Goal: Task Accomplishment & Management: Manage account settings

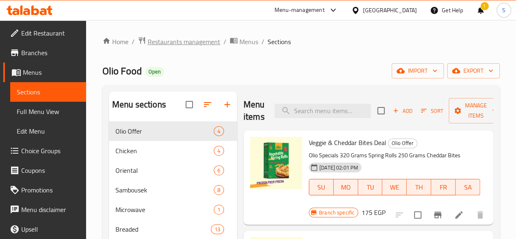
click at [193, 37] on span "Restaurants management" at bounding box center [184, 42] width 73 height 10
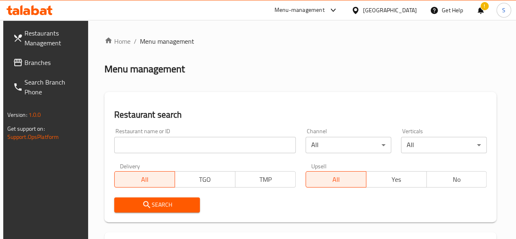
click at [168, 141] on div at bounding box center [258, 119] width 516 height 239
click at [160, 142] on input "search" at bounding box center [204, 145] width 181 height 16
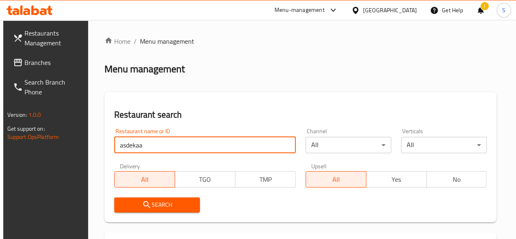
type input "asdekaa"
click button "Search" at bounding box center [157, 204] width 86 height 15
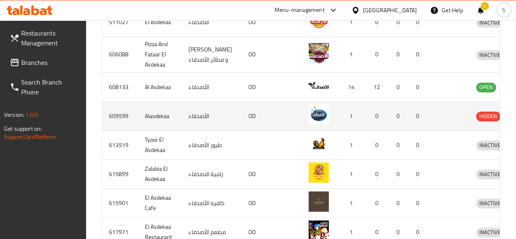
scroll to position [294, 0]
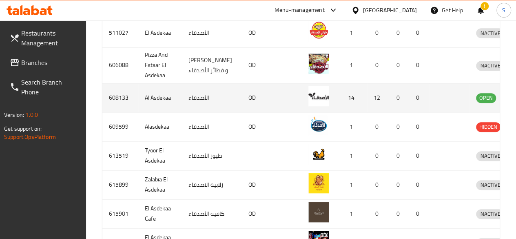
click at [516, 98] on icon "enhanced table" at bounding box center [524, 98] width 9 height 7
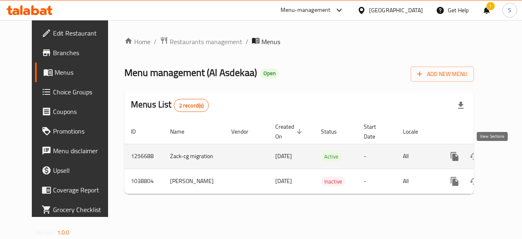
click at [509, 154] on icon "enhanced table" at bounding box center [514, 156] width 10 height 10
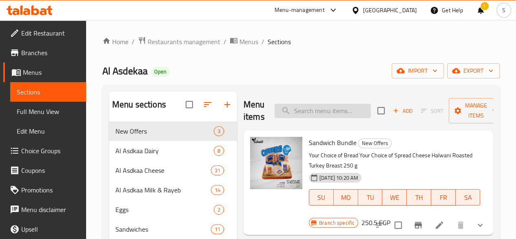
click at [314, 112] on input "search" at bounding box center [322, 111] width 96 height 14
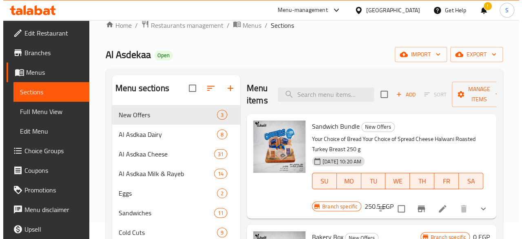
scroll to position [41, 0]
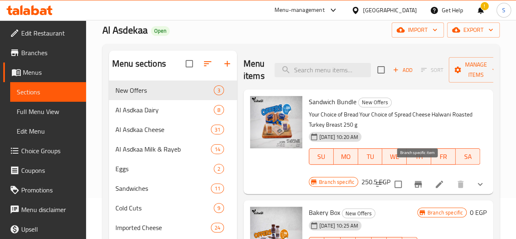
click at [418, 181] on icon "Branch-specific-item" at bounding box center [417, 184] width 7 height 7
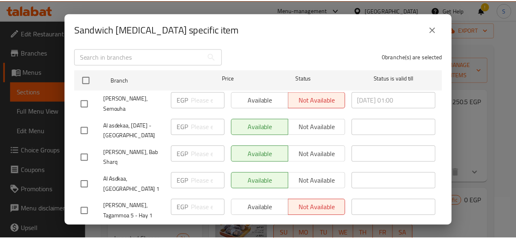
scroll to position [122, 0]
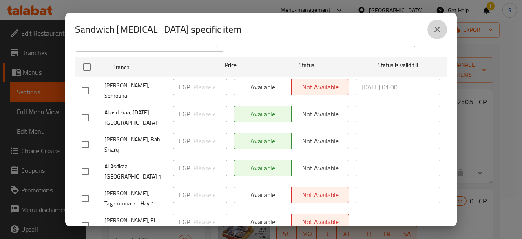
click at [442, 29] on button "close" at bounding box center [437, 30] width 20 height 20
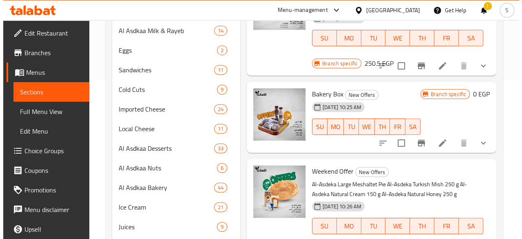
scroll to position [163, 0]
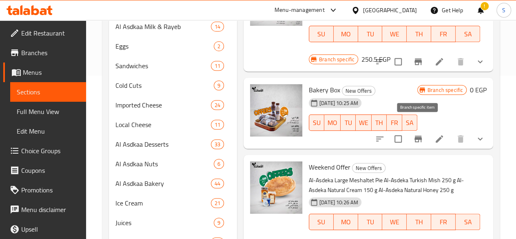
click at [421, 135] on icon "Branch-specific-item" at bounding box center [417, 138] width 7 height 7
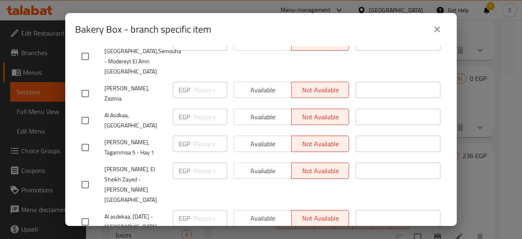
scroll to position [204, 0]
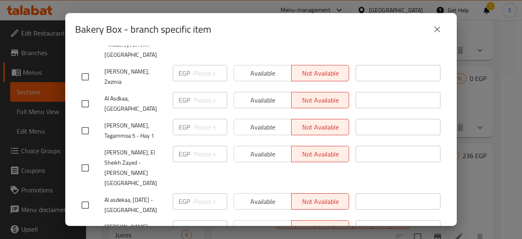
click at [84, 196] on input "checkbox" at bounding box center [85, 204] width 17 height 17
checkbox input "true"
click at [272, 195] on span "Available" at bounding box center [262, 201] width 51 height 12
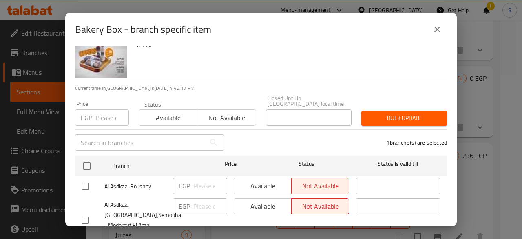
scroll to position [0, 0]
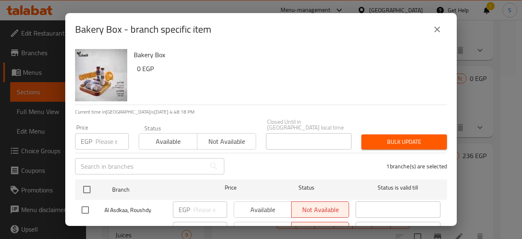
click at [402, 137] on span "Bulk update" at bounding box center [404, 142] width 73 height 10
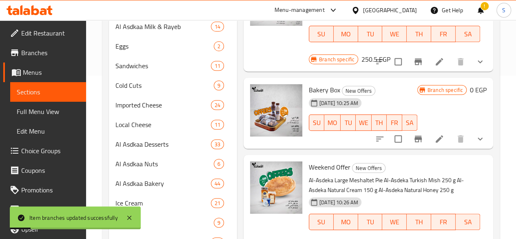
click at [420, 134] on icon "Branch-specific-item" at bounding box center [418, 139] width 10 height 10
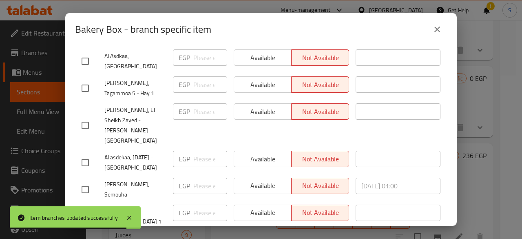
scroll to position [287, 0]
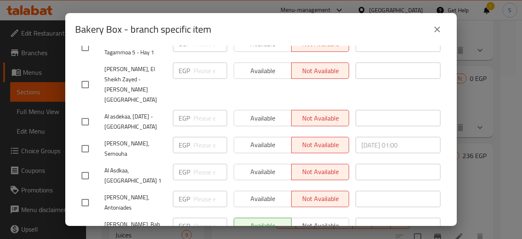
click at [85, 113] on input "checkbox" at bounding box center [85, 121] width 17 height 17
checkbox input "true"
click at [245, 112] on span "Available" at bounding box center [262, 118] width 51 height 12
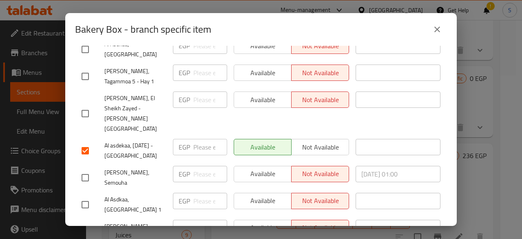
scroll to position [328, 0]
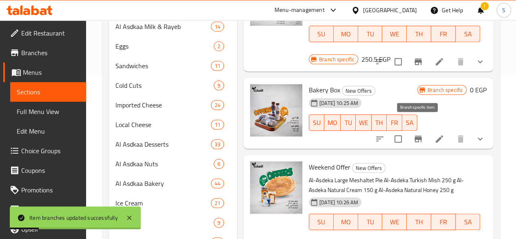
click at [418, 135] on icon "Branch-specific-item" at bounding box center [417, 138] width 7 height 7
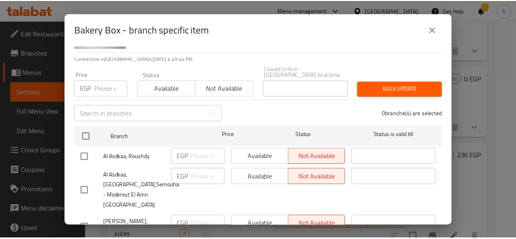
scroll to position [41, 0]
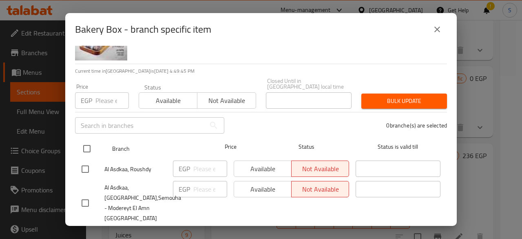
click at [89, 141] on input "checkbox" at bounding box center [86, 148] width 17 height 17
checkbox input "true"
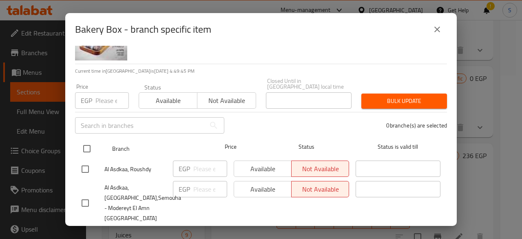
checkbox input "true"
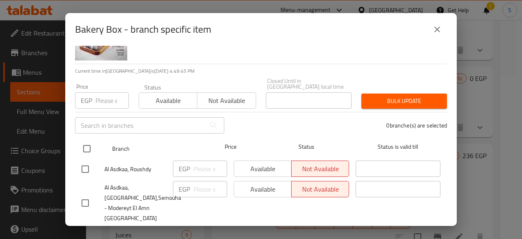
checkbox input "true"
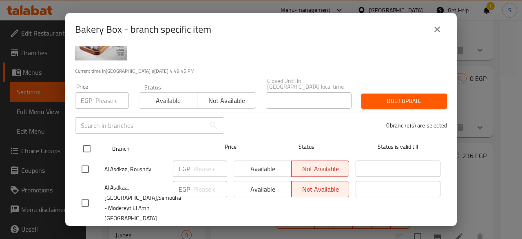
checkbox input "true"
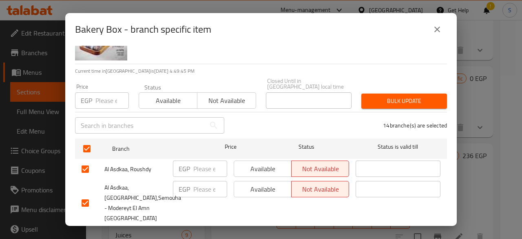
click at [241, 95] on span "Not available" at bounding box center [227, 101] width 52 height 12
click at [379, 96] on span "Bulk update" at bounding box center [404, 101] width 73 height 10
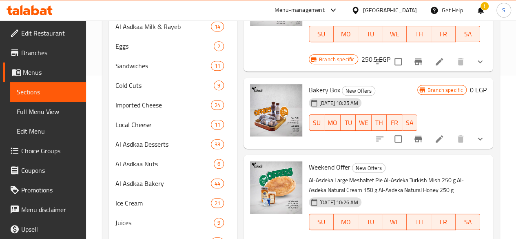
scroll to position [122, 0]
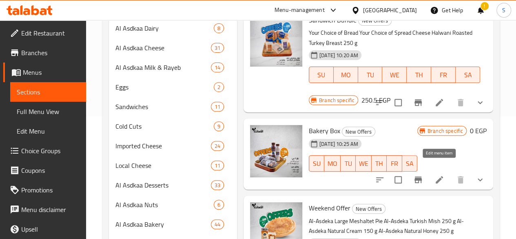
click at [442, 175] on icon at bounding box center [439, 180] width 10 height 10
